Goal: Task Accomplishment & Management: Use online tool/utility

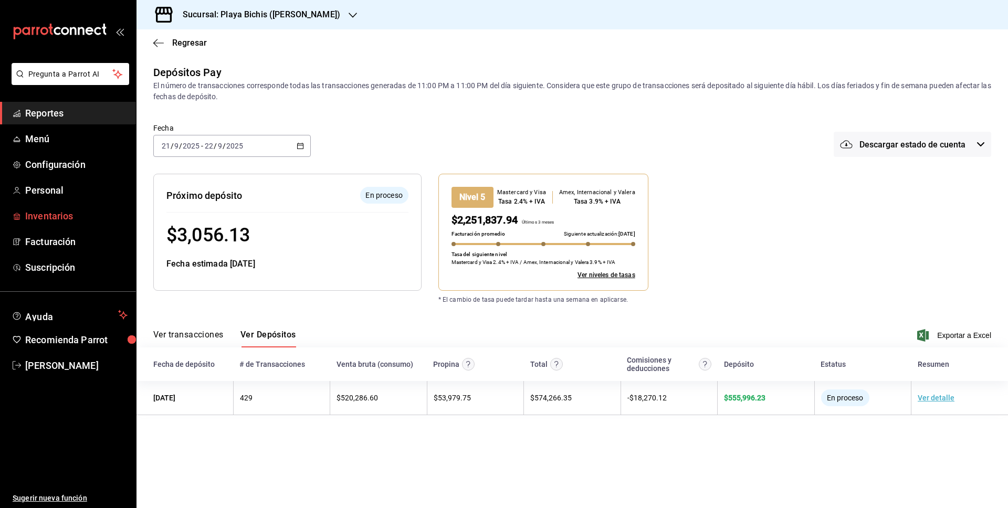
click at [56, 217] on span "Inventarios" at bounding box center [76, 216] width 102 height 14
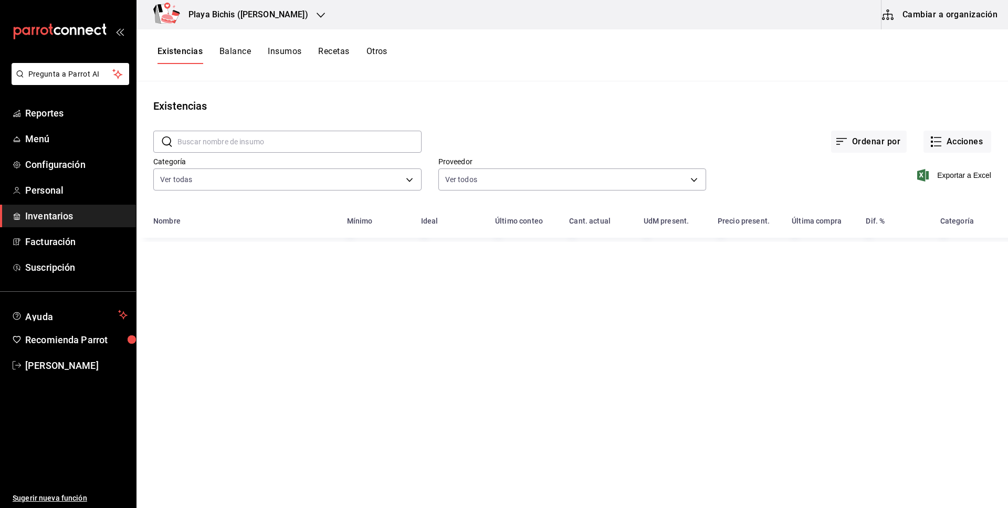
click at [907, 16] on button "Cambiar a organización" at bounding box center [940, 14] width 118 height 29
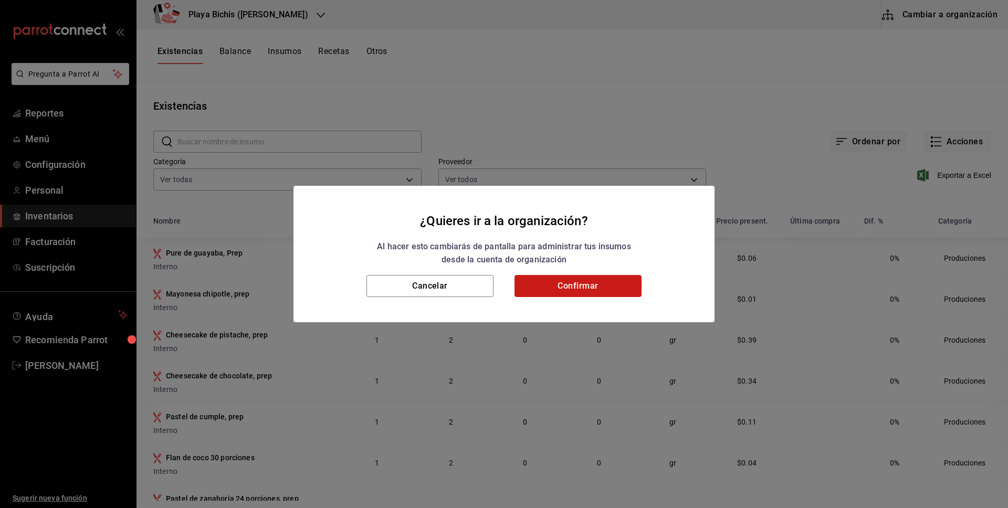
click at [606, 285] on button "Confirmar" at bounding box center [577, 286] width 127 height 22
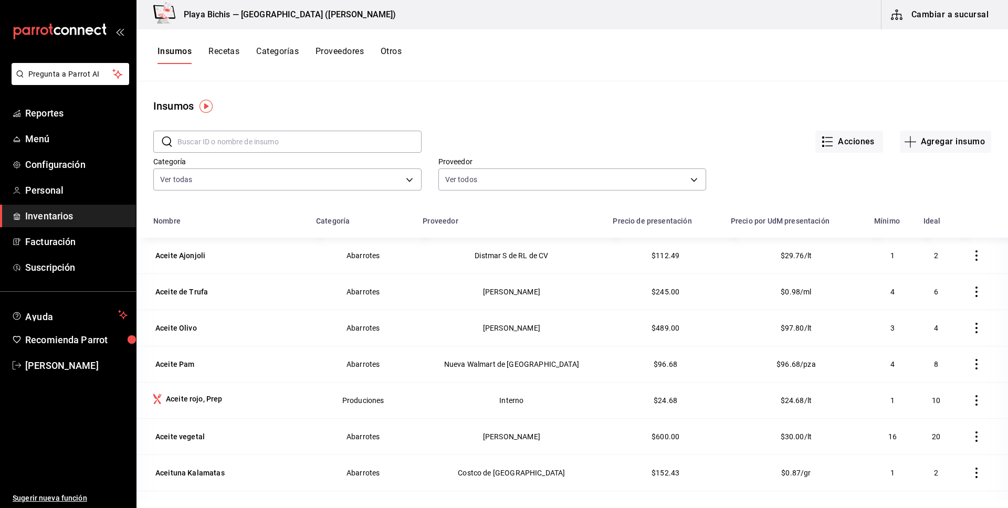
click at [835, 143] on button "Acciones" at bounding box center [849, 142] width 68 height 22
click at [840, 160] on span "Exportar lista de insumos" at bounding box center [826, 156] width 82 height 8
